Goal: Task Accomplishment & Management: Use online tool/utility

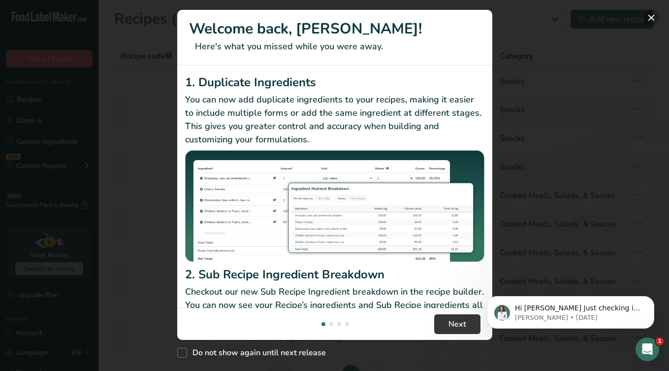
click at [652, 17] on button "New Features" at bounding box center [651, 18] width 16 height 16
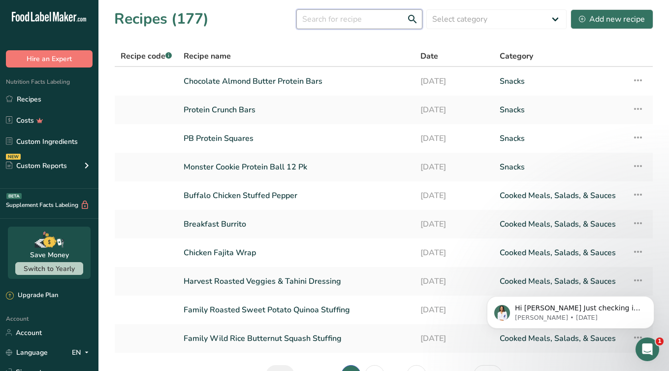
click at [334, 22] on input "text" at bounding box center [359, 19] width 126 height 20
type input "ragu"
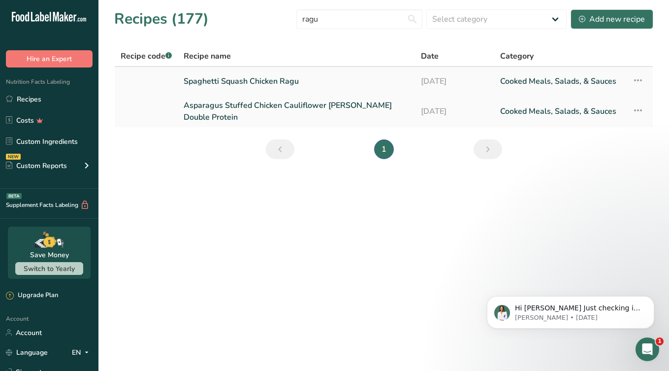
click at [231, 83] on link "Spaghetti Squash Chicken Ragu" at bounding box center [296, 81] width 225 height 21
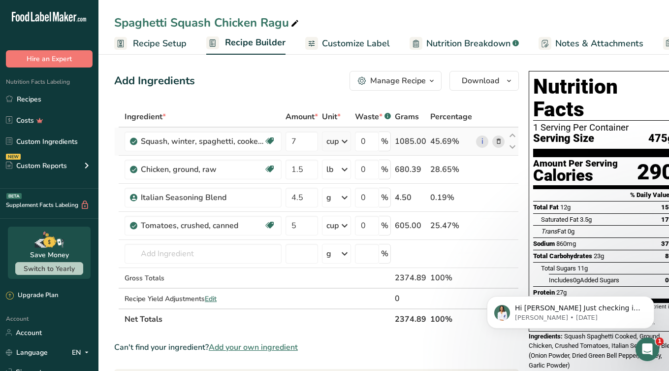
click at [497, 143] on icon at bounding box center [498, 141] width 7 height 10
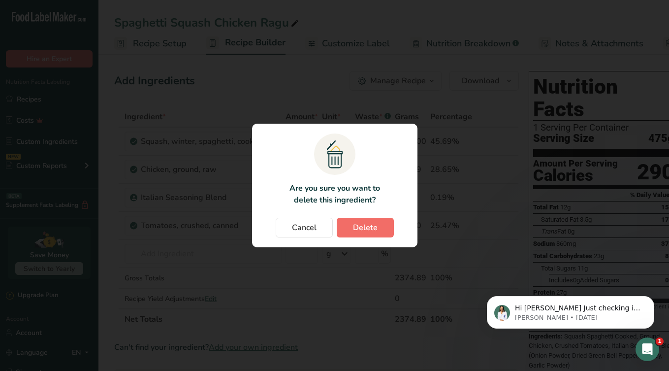
click at [358, 232] on span "Delete" at bounding box center [365, 228] width 25 height 12
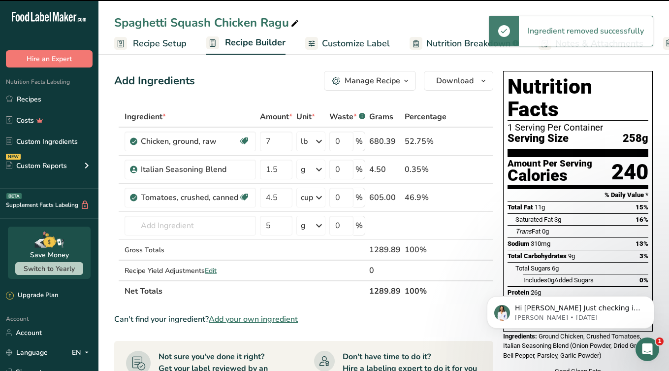
type input "1.5"
type input "4.5"
type input "5"
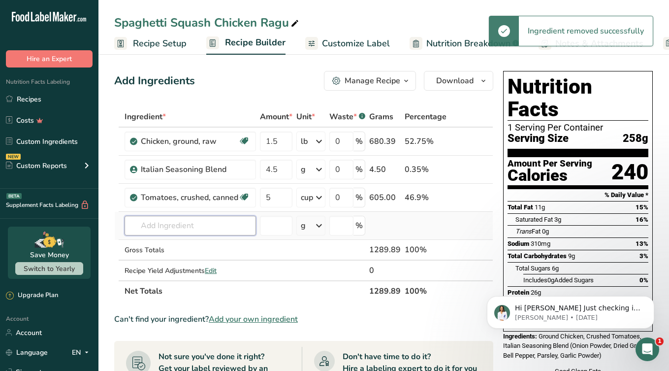
click at [183, 225] on input "text" at bounding box center [190, 226] width 131 height 20
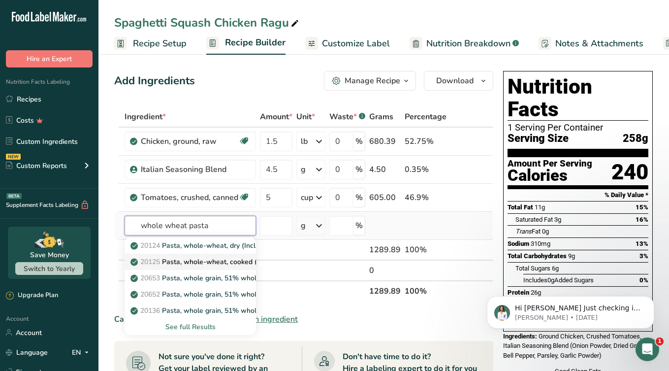
type input "whole wheat pasta"
click at [186, 260] on p "20125 Pasta, whole-wheat, cooked (Includes foods for USDA's Food Distribution P…" at bounding box center [280, 261] width 296 height 10
type input "Pasta, whole-wheat, cooked (Includes foods for USDA's Food Distribution Program)"
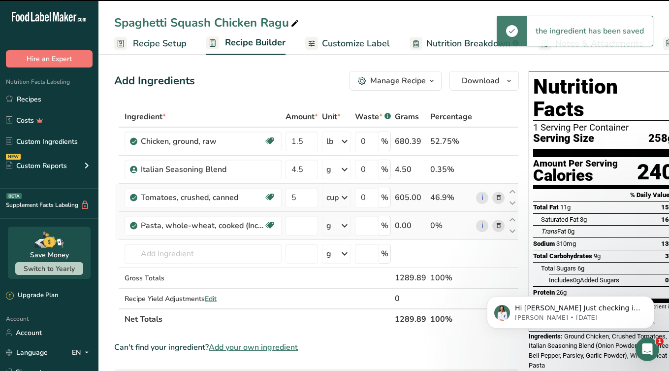
type input "0"
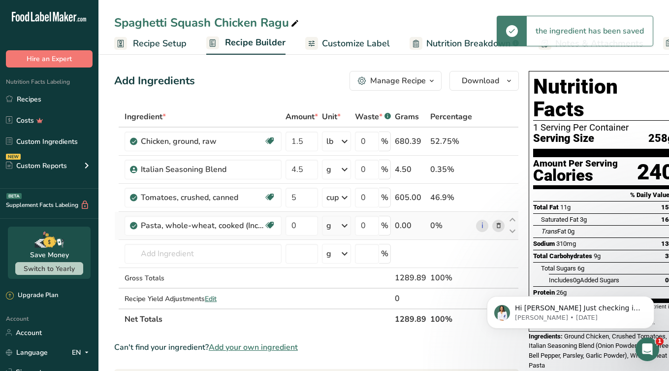
click at [342, 228] on icon at bounding box center [345, 226] width 12 height 18
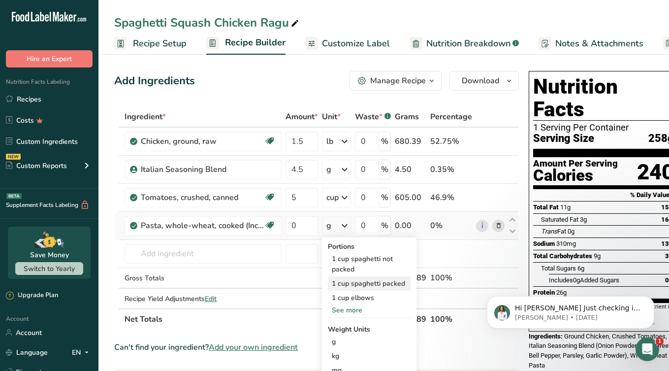
click at [347, 286] on div "1 cup spaghetti packed" at bounding box center [369, 283] width 83 height 14
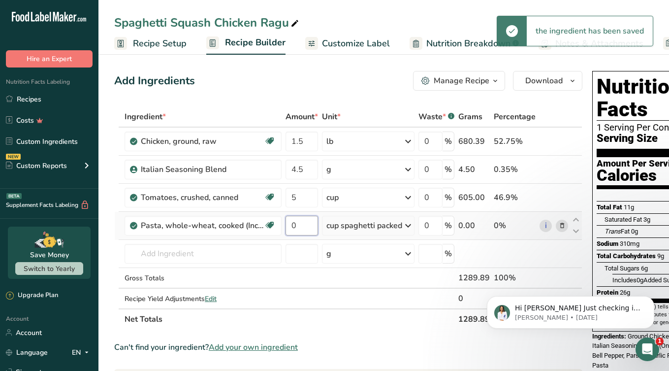
type input "1"
drag, startPoint x: 306, startPoint y: 224, endPoint x: 295, endPoint y: 224, distance: 11.3
click at [295, 224] on input "1" at bounding box center [302, 226] width 32 height 20
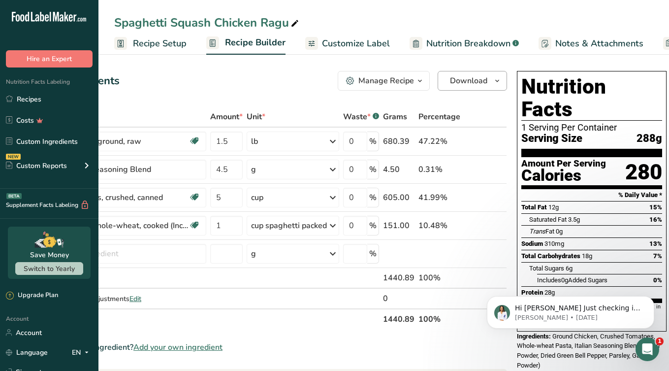
click at [488, 79] on button "Download" at bounding box center [472, 81] width 69 height 20
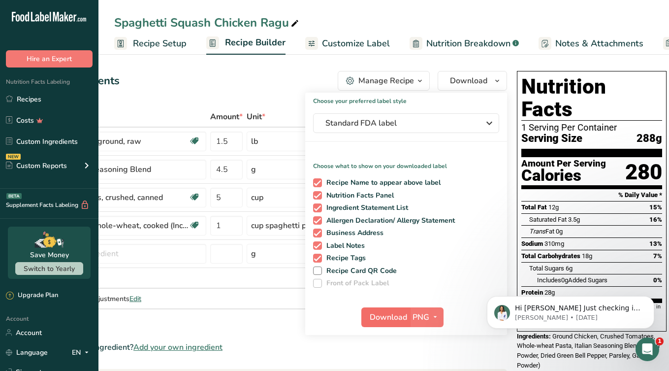
click at [377, 316] on span "Download" at bounding box center [388, 317] width 37 height 12
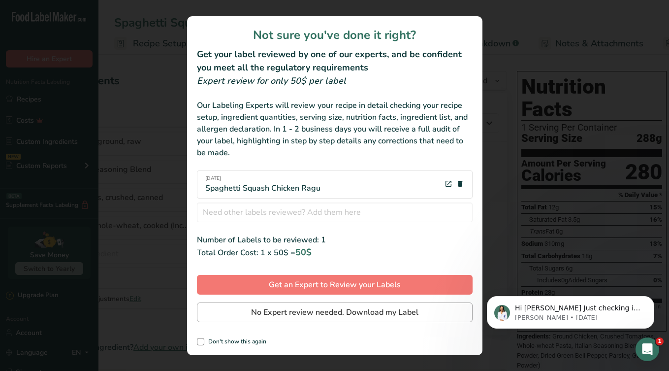
click at [300, 311] on span "No Expert review needed. Download my Label" at bounding box center [334, 312] width 167 height 12
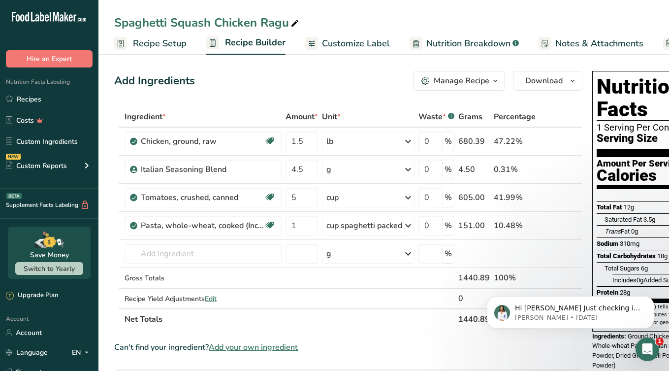
click at [261, 24] on div "Spaghetti Squash Chicken Ragu" at bounding box center [207, 23] width 187 height 18
drag, startPoint x: 261, startPoint y: 18, endPoint x: 293, endPoint y: 22, distance: 31.8
click at [293, 22] on input "Spaghetti Squash Chicken Ragu" at bounding box center [383, 23] width 539 height 18
drag, startPoint x: 213, startPoint y: 22, endPoint x: 171, endPoint y: 22, distance: 41.8
click at [171, 22] on input "Spaghetti Squash Chicken Ragu" at bounding box center [383, 23] width 539 height 18
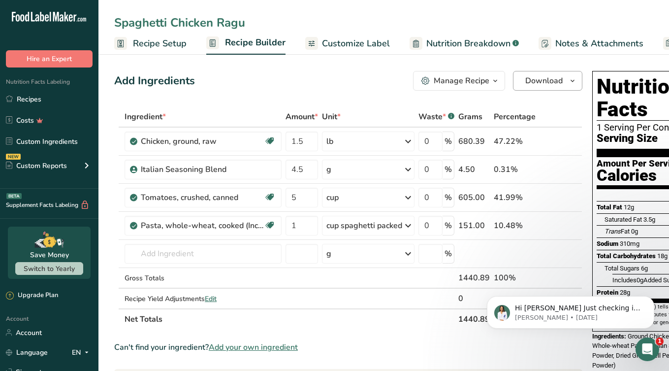
type input "Spaghetti Chicken Ragu"
click at [530, 86] on span "Download" at bounding box center [543, 81] width 37 height 12
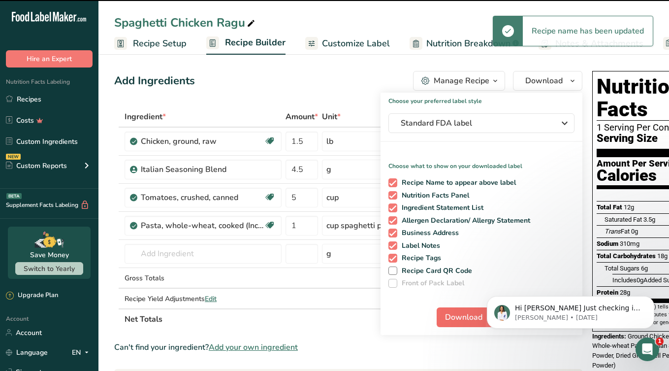
click at [459, 325] on button "Download" at bounding box center [461, 317] width 48 height 20
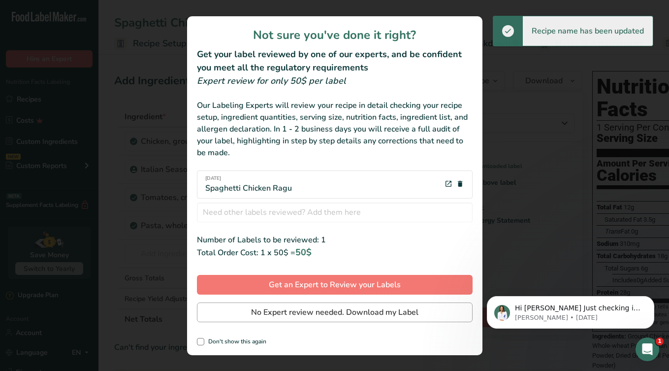
click at [310, 314] on span "No Expert review needed. Download my Label" at bounding box center [334, 312] width 167 height 12
